Goal: Task Accomplishment & Management: Manage account settings

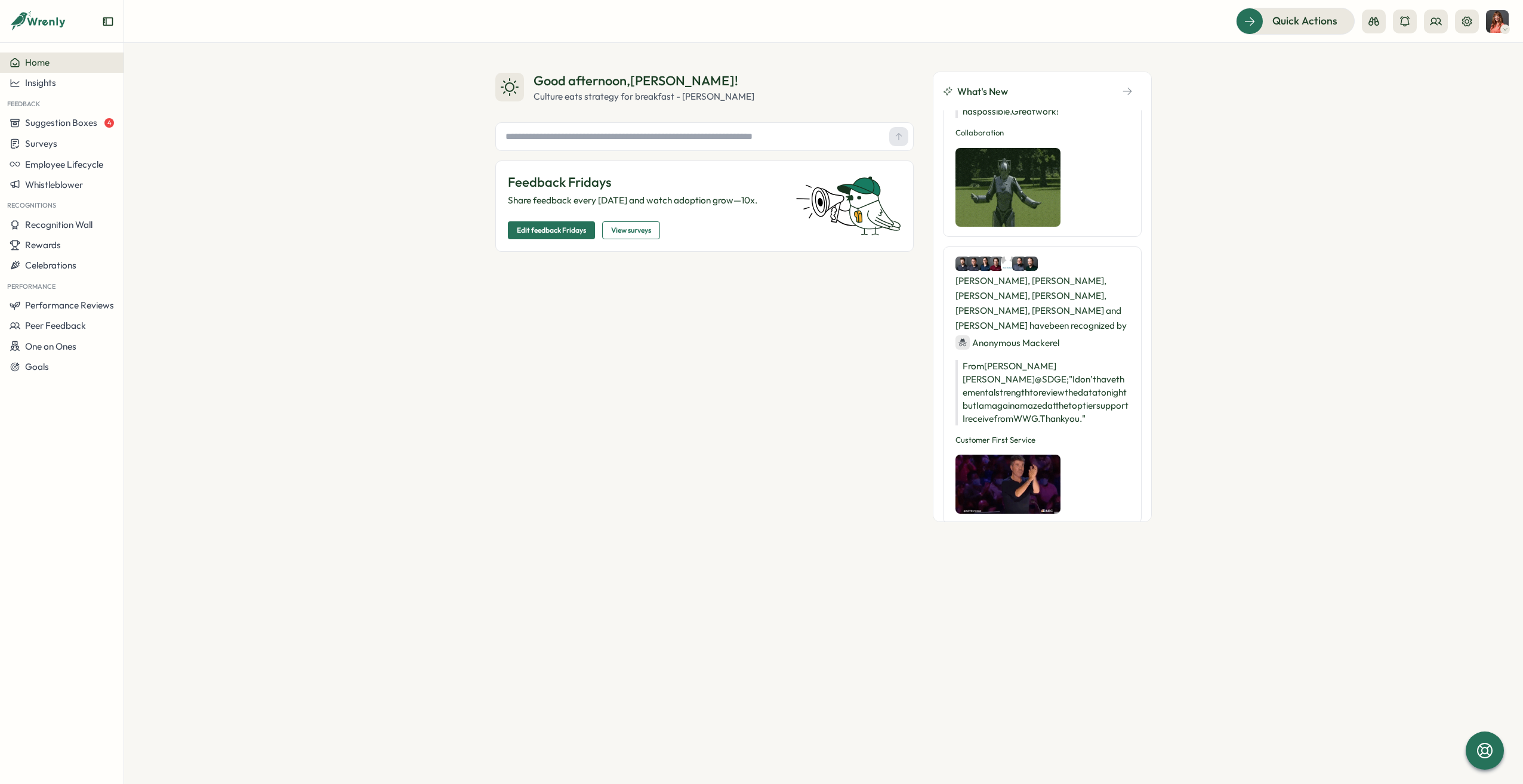
scroll to position [1133, 0]
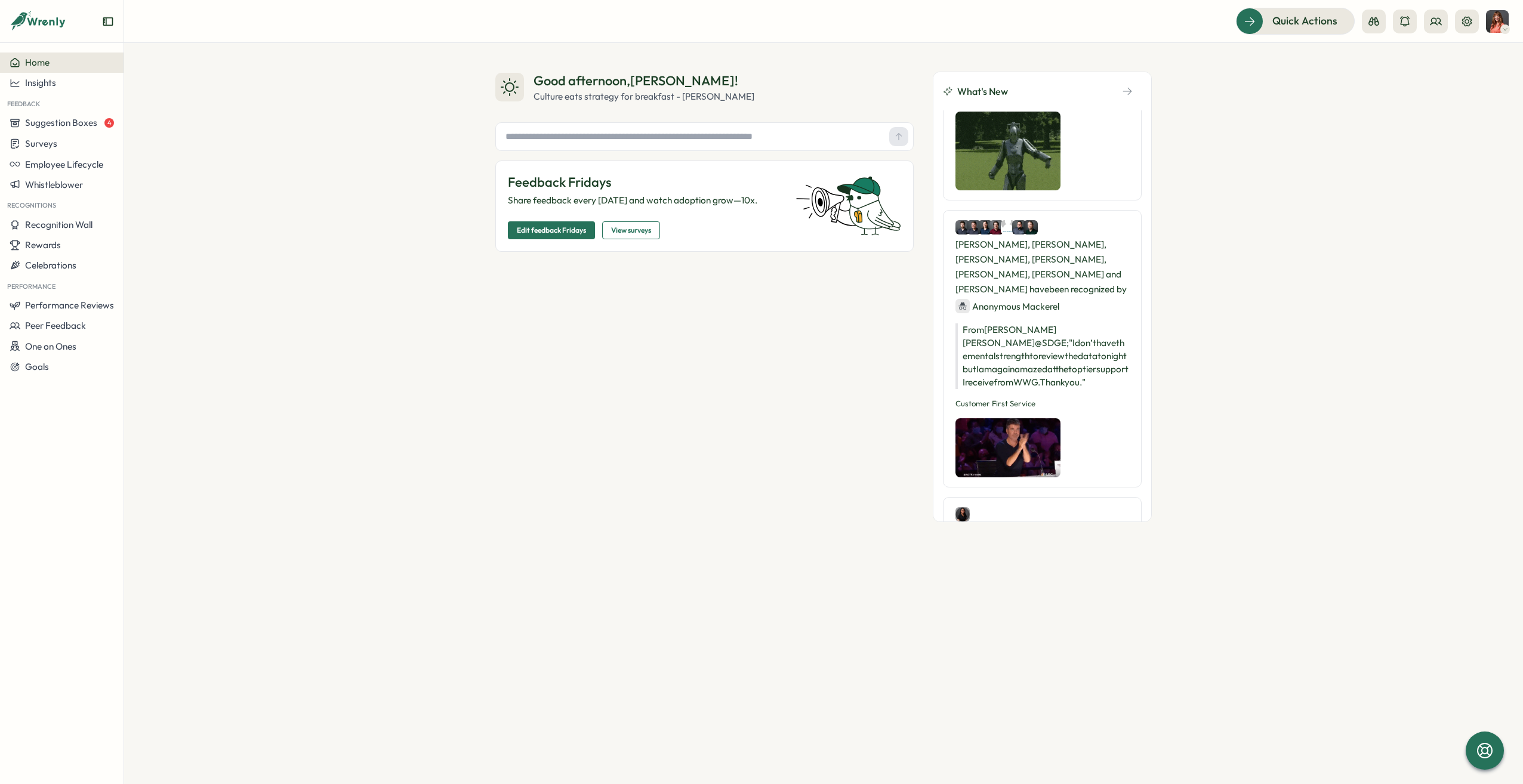
click at [629, 233] on span "View surveys" at bounding box center [631, 230] width 40 height 17
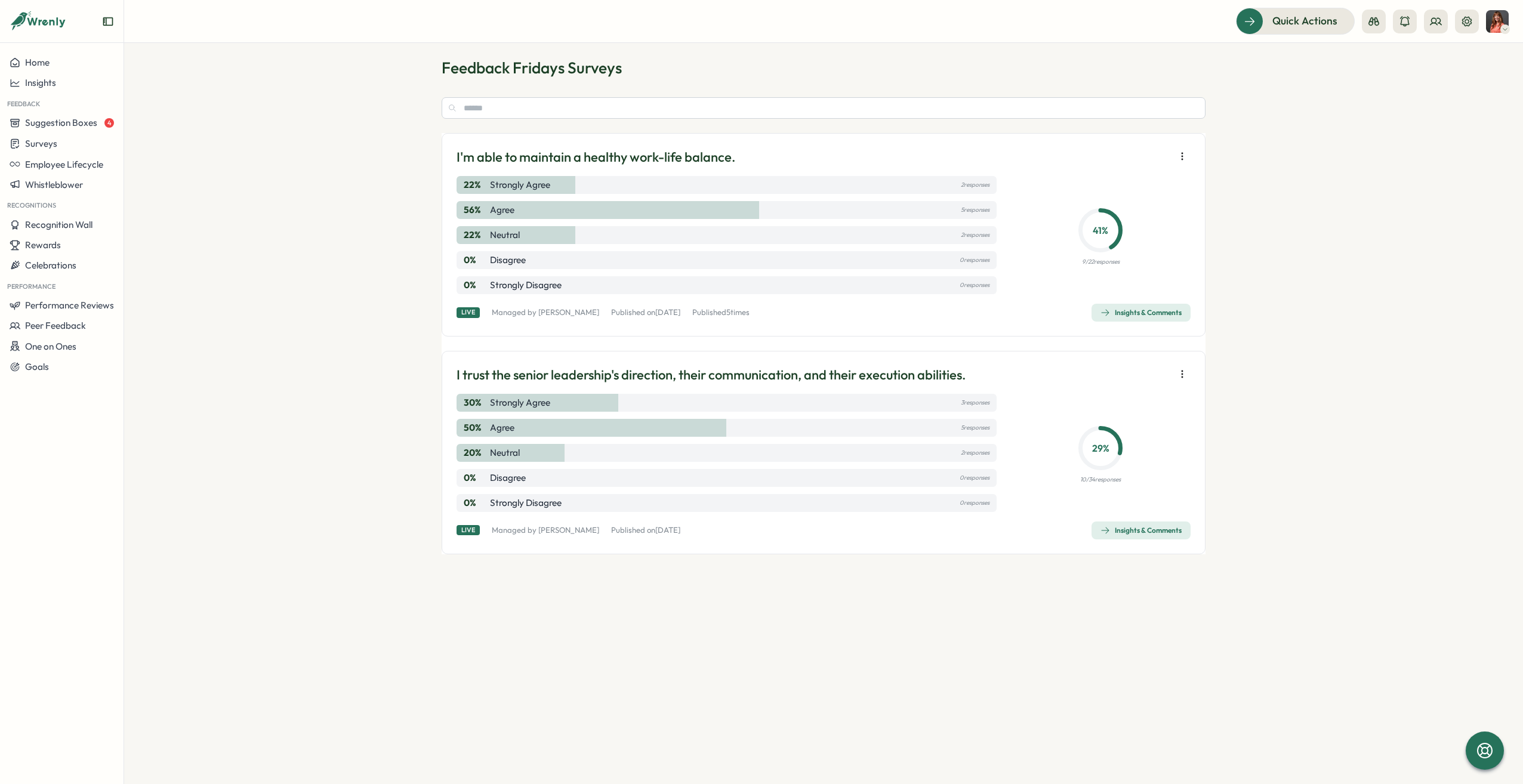
click at [1181, 155] on icon "button" at bounding box center [1182, 156] width 12 height 12
click at [1114, 228] on button "Close (no more answers)" at bounding box center [1099, 221] width 136 height 20
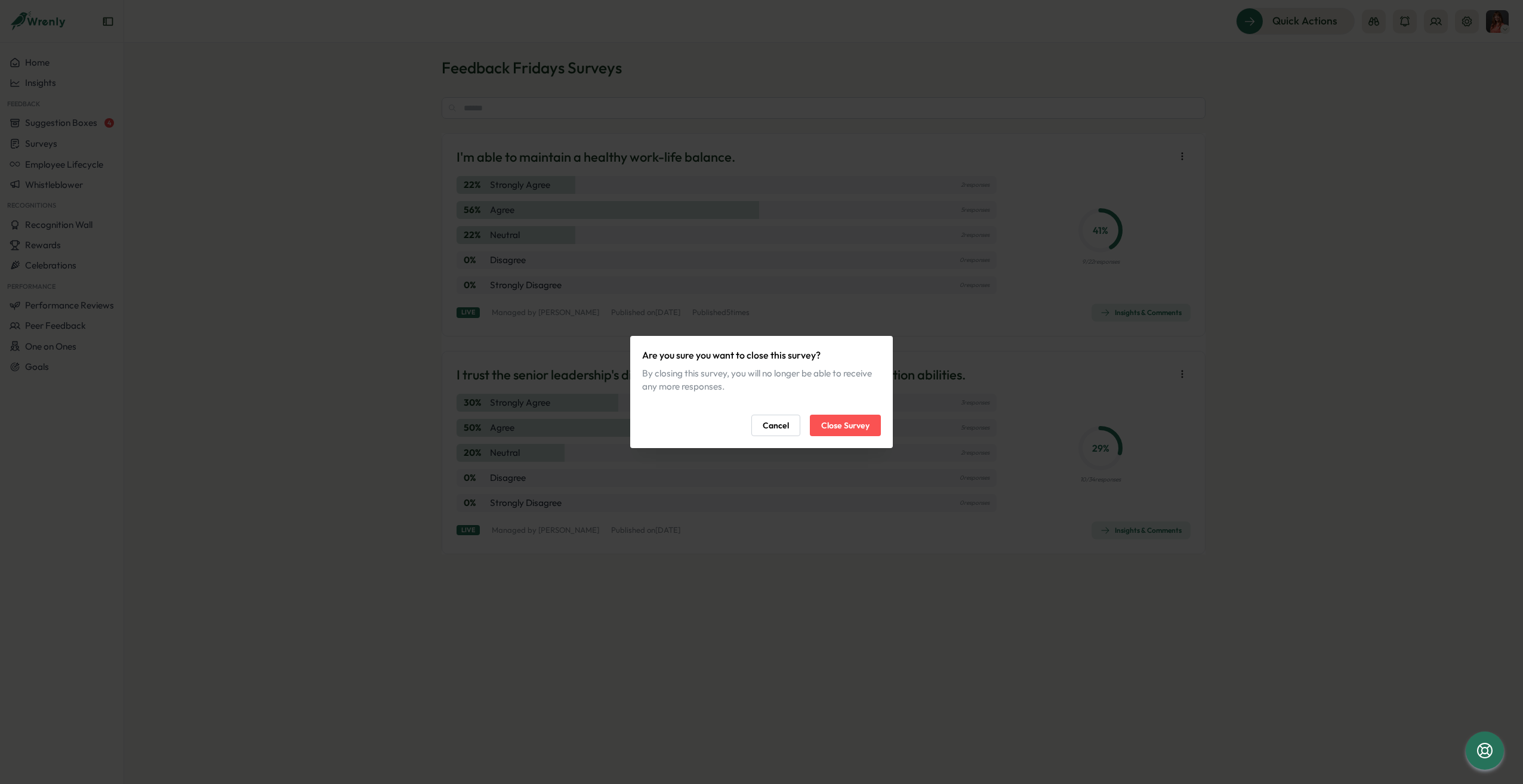
click at [847, 426] on span "Close Survey" at bounding box center [846, 425] width 48 height 20
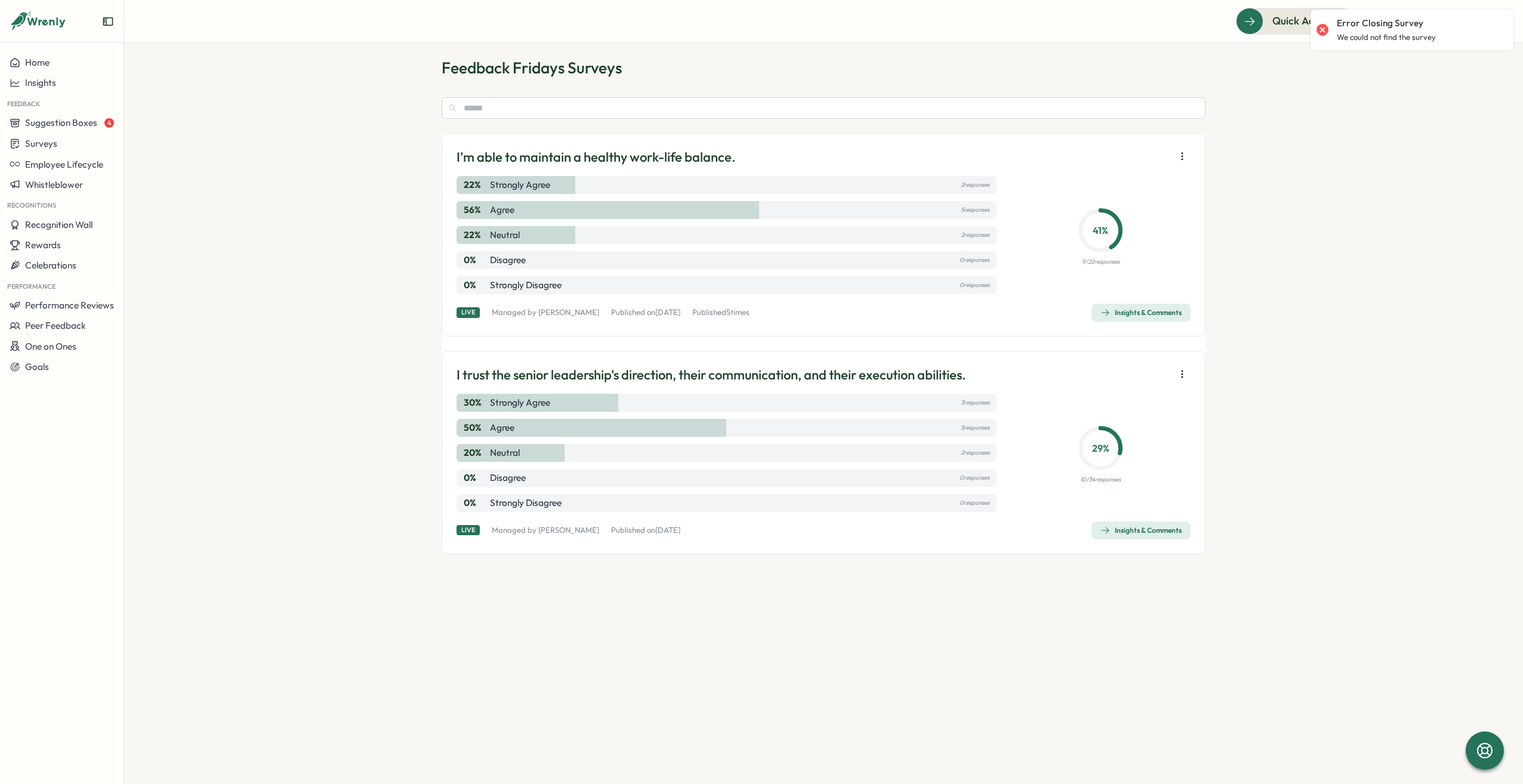
click at [1182, 154] on icon "button" at bounding box center [1182, 156] width 1 height 6
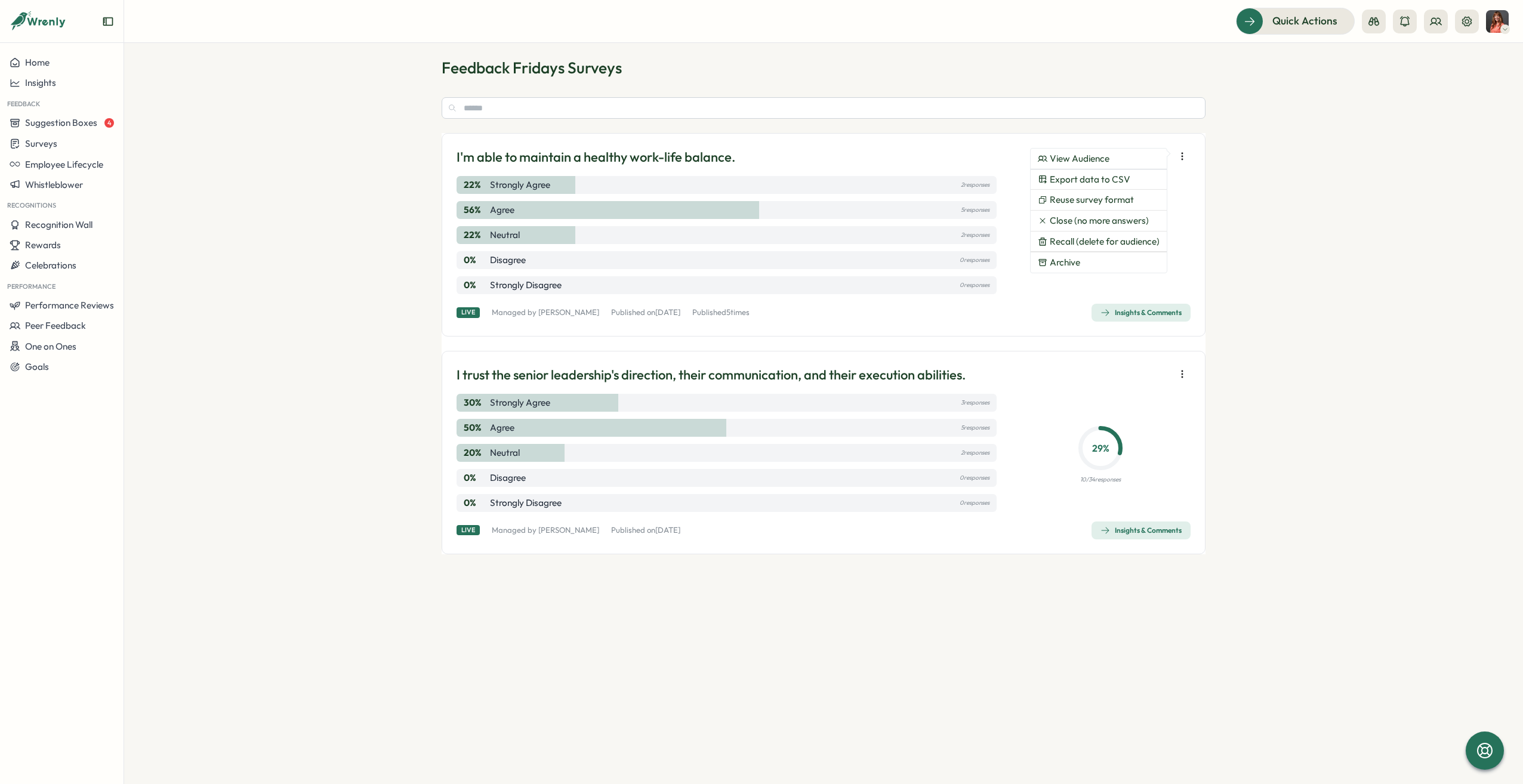
click at [1075, 243] on span "Recall (delete for audience)" at bounding box center [1104, 241] width 110 height 10
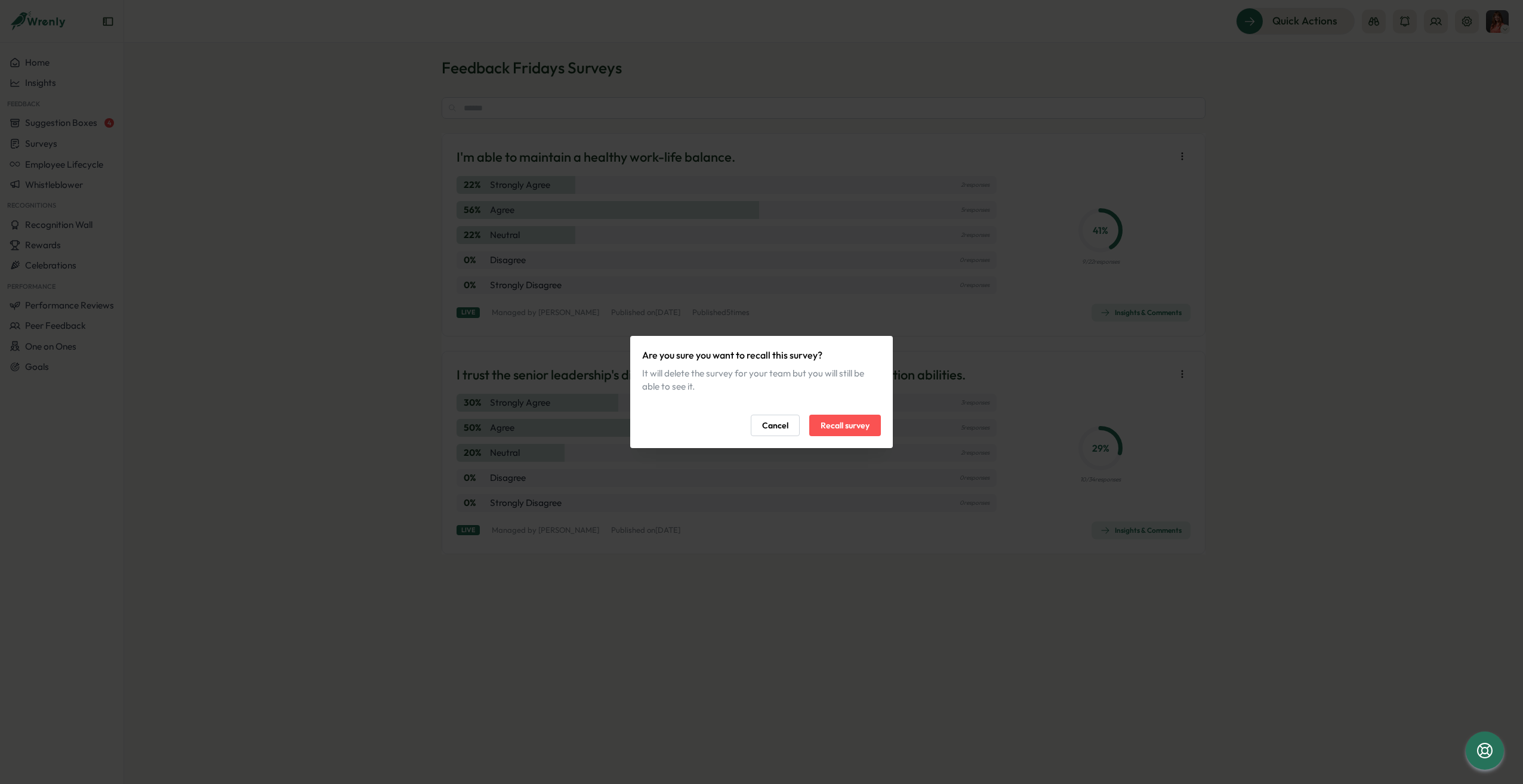
click at [852, 424] on span "Recall survey" at bounding box center [845, 425] width 49 height 20
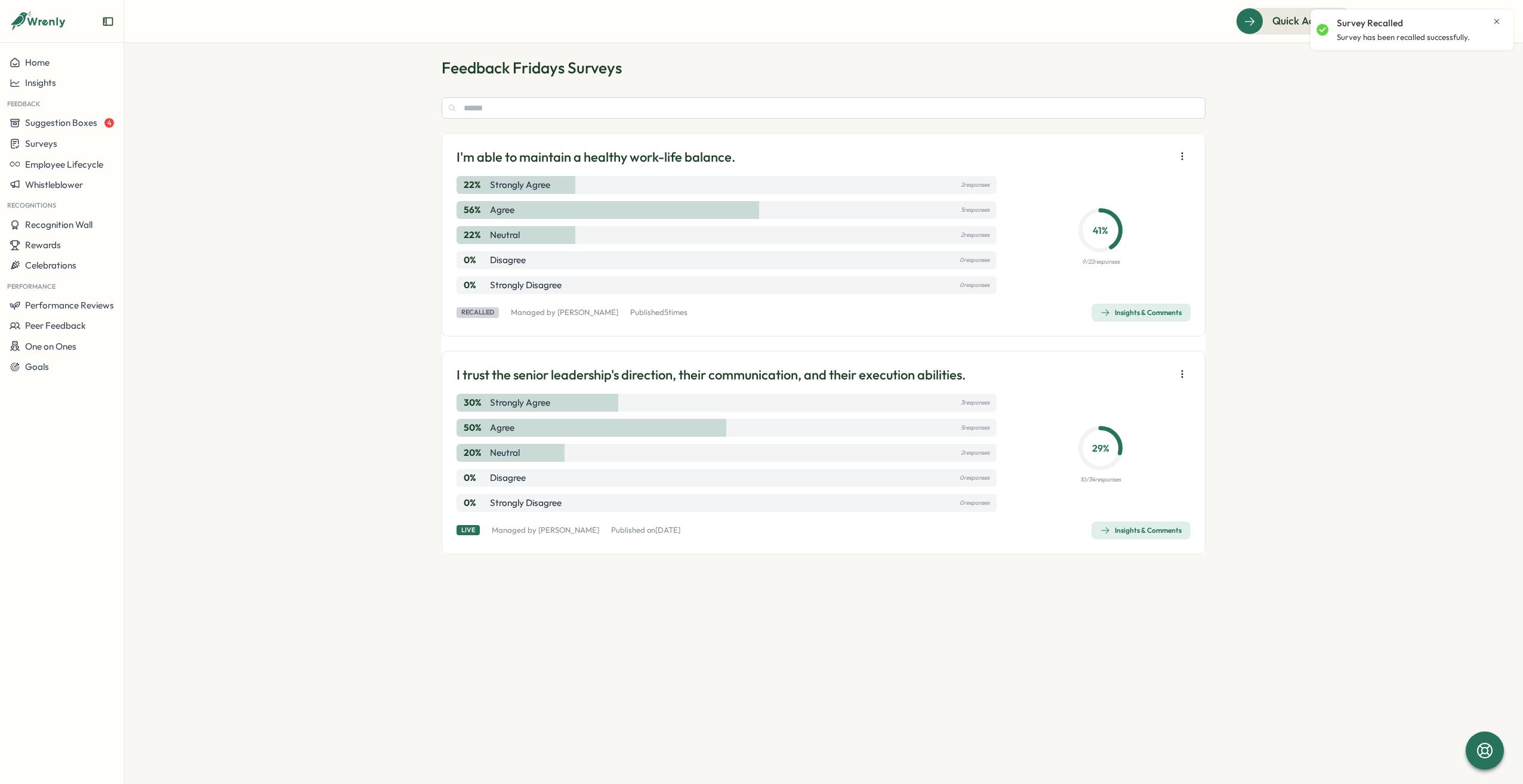
click at [1178, 152] on icon "button" at bounding box center [1182, 156] width 12 height 12
click at [1124, 213] on button "Archive" at bounding box center [1112, 221] width 110 height 20
click at [61, 82] on div "Insights" at bounding box center [62, 82] width 105 height 10
click at [180, 59] on div "Surveys" at bounding box center [168, 60] width 85 height 13
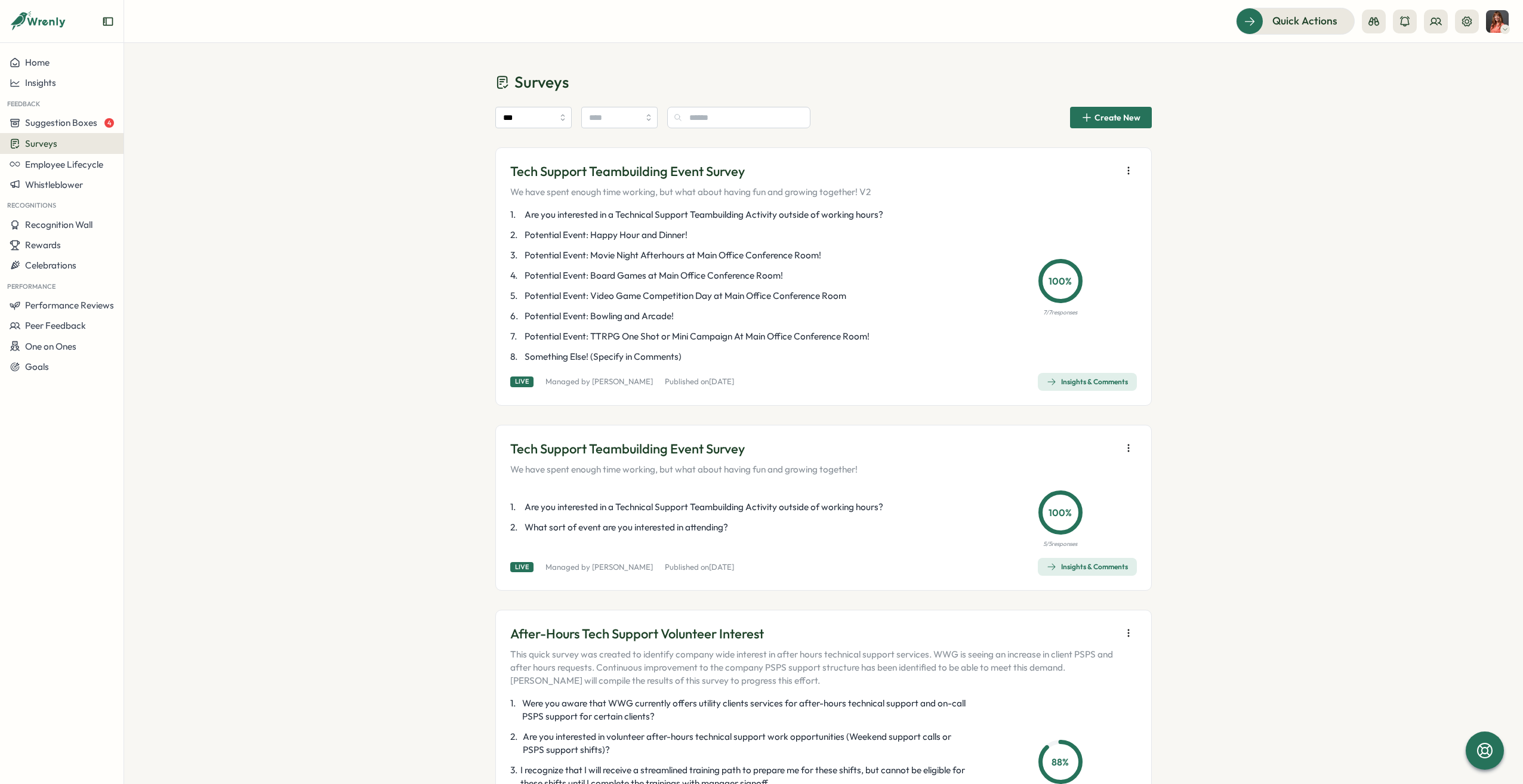
click at [59, 65] on div "Home" at bounding box center [62, 62] width 105 height 10
